Goal: Navigation & Orientation: Find specific page/section

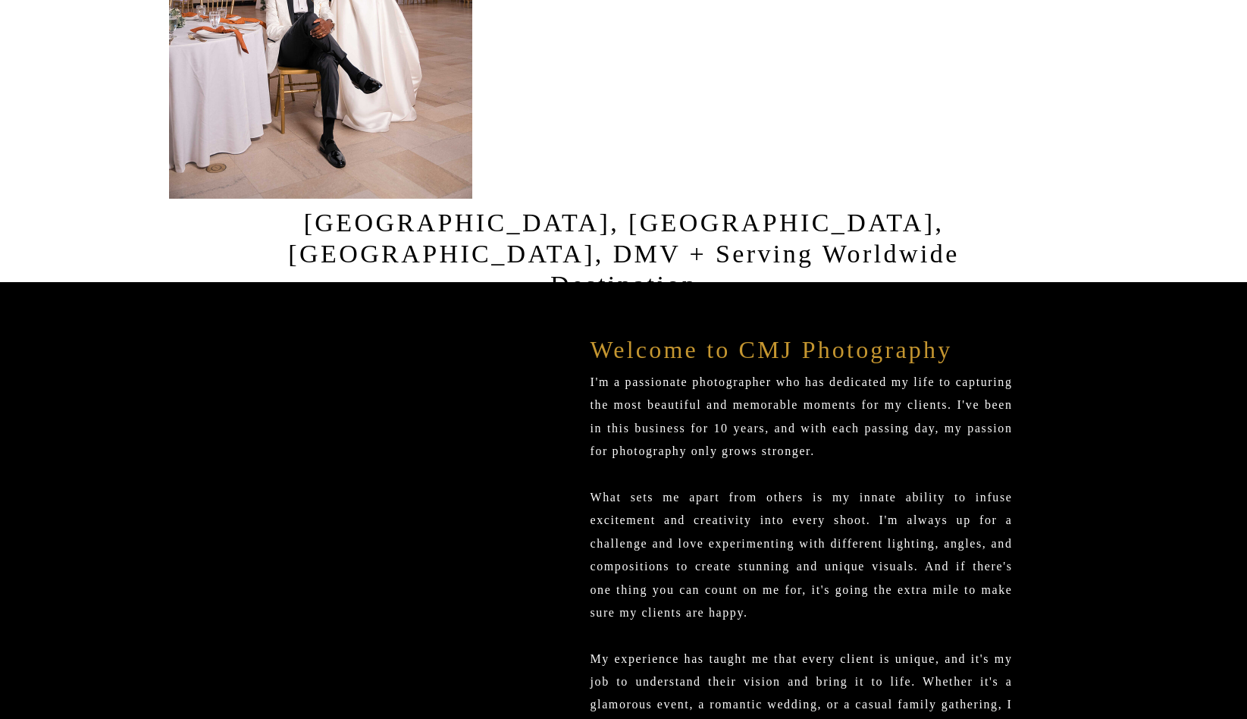
scroll to position [36, 0]
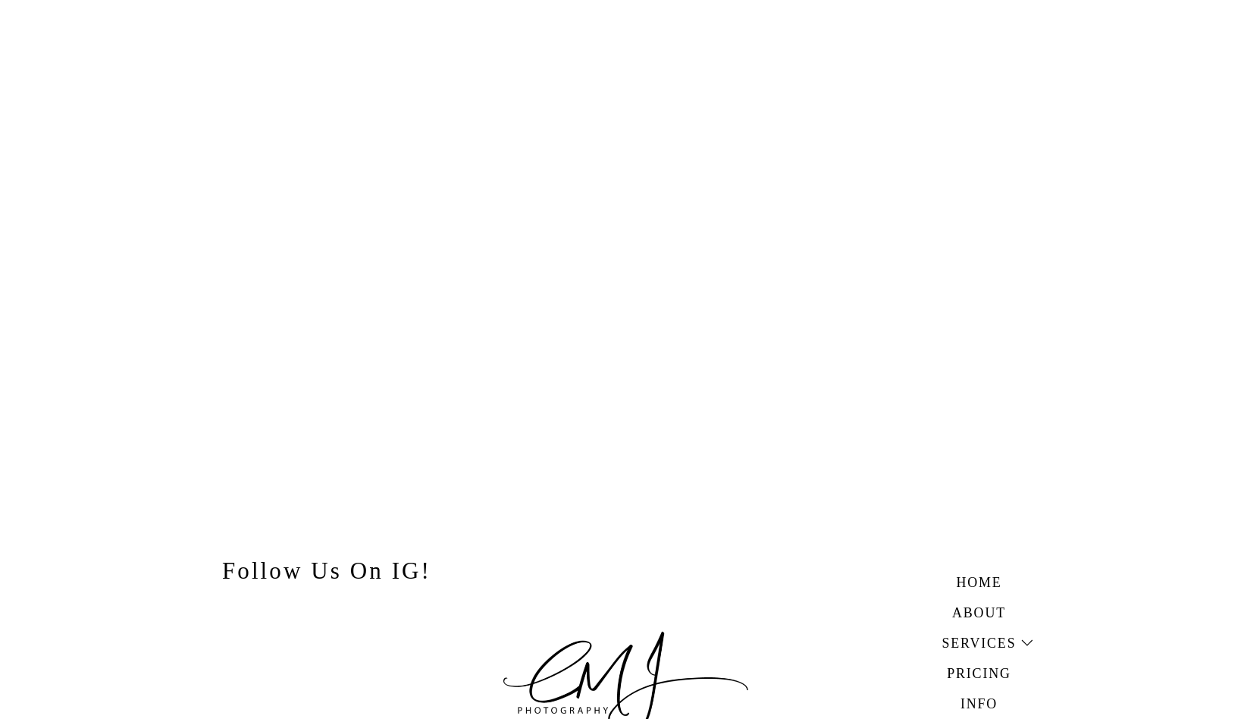
scroll to position [14488, 0]
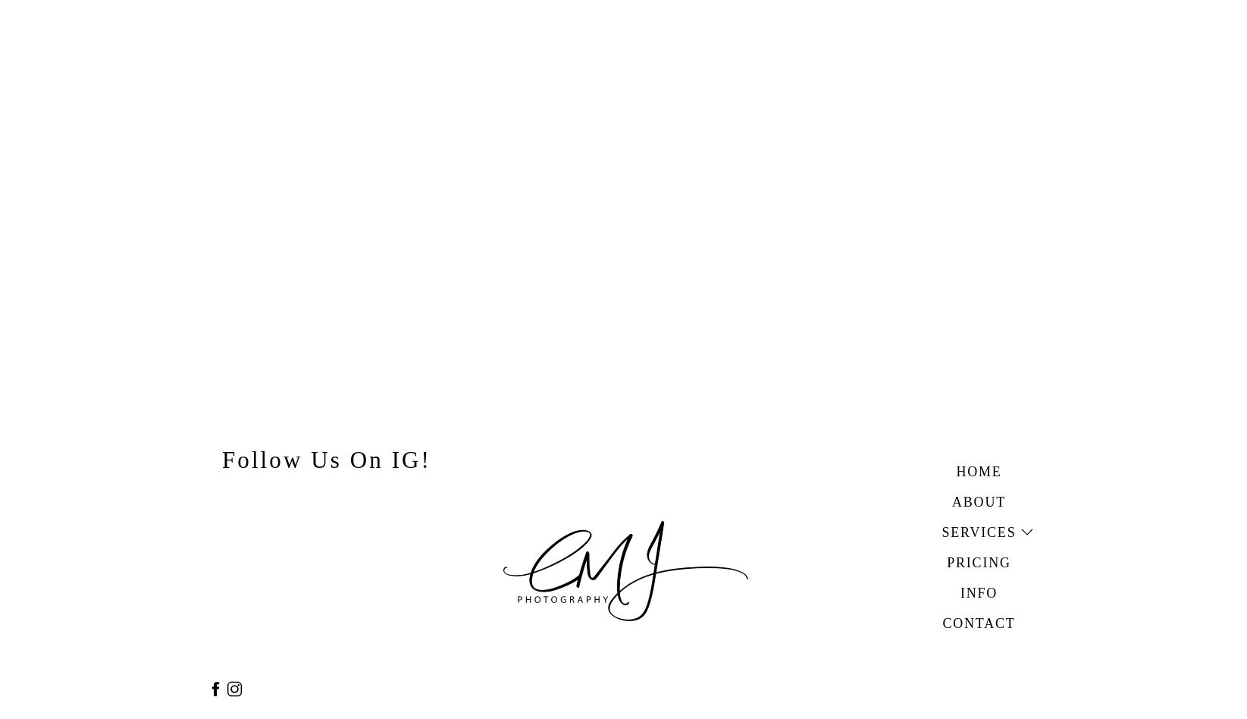
click at [976, 500] on h3 "About" at bounding box center [979, 499] width 105 height 17
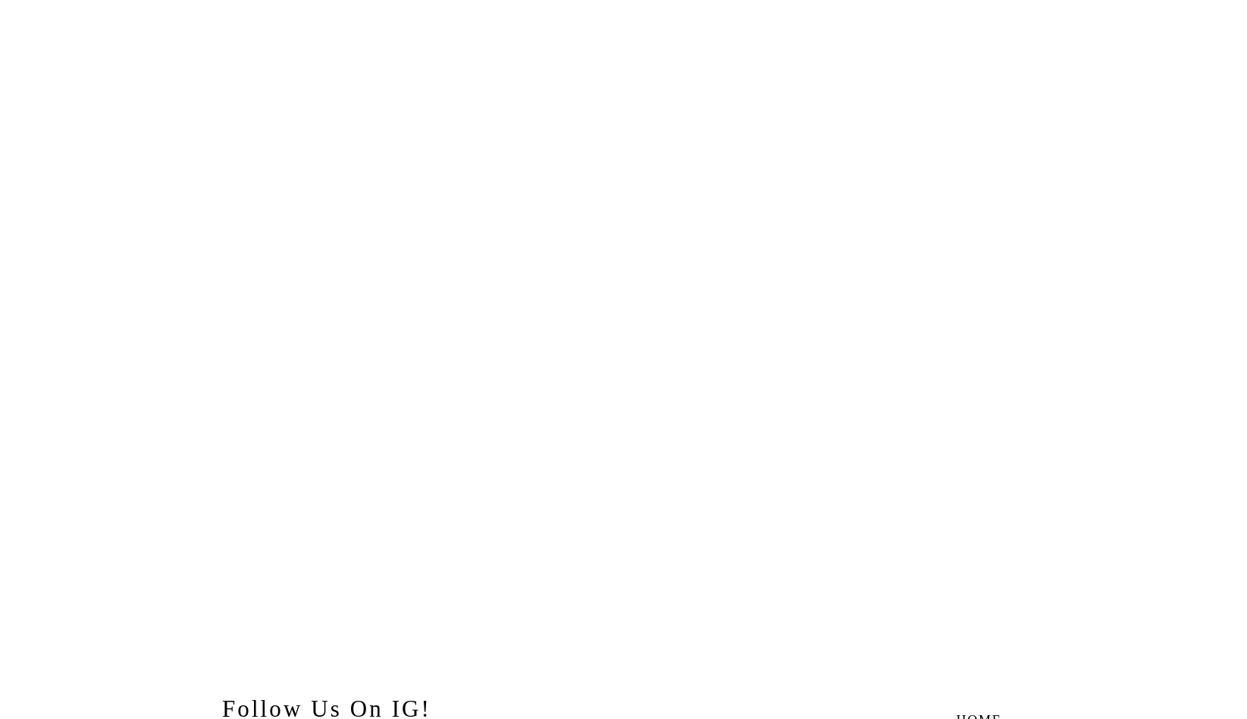
scroll to position [4165, 0]
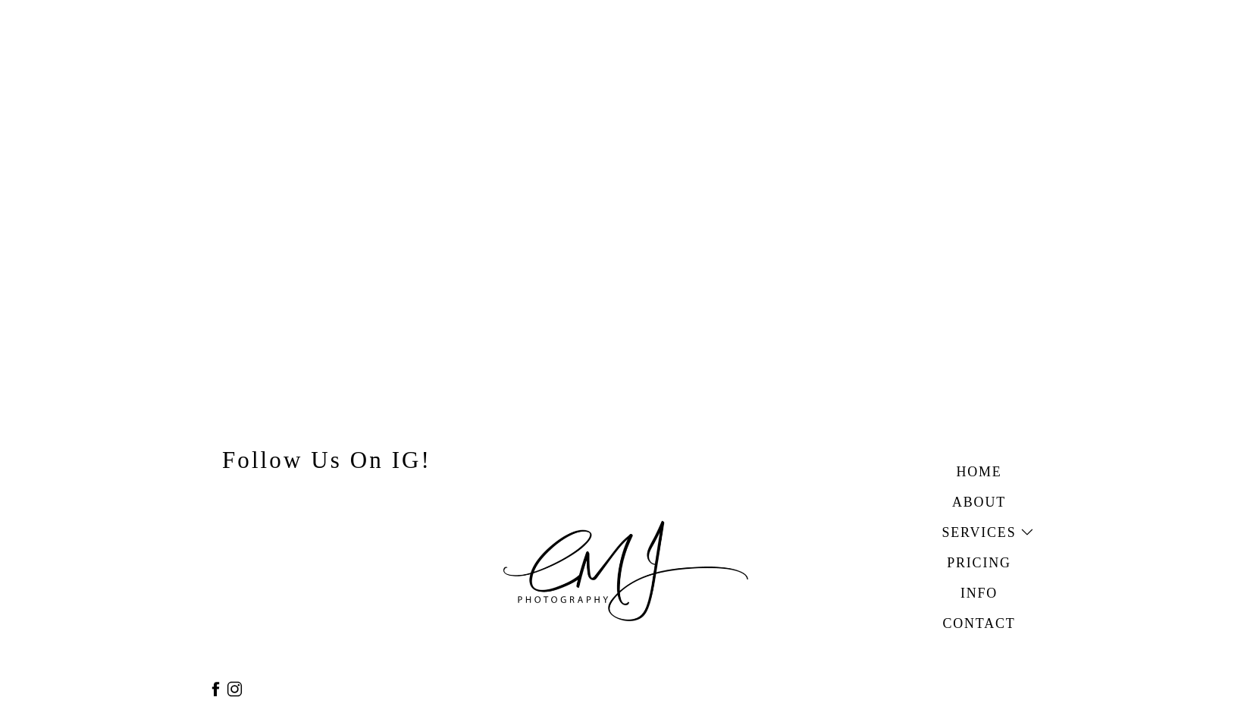
click at [231, 685] on icon at bounding box center [234, 688] width 19 height 19
